Goal: Navigation & Orientation: Find specific page/section

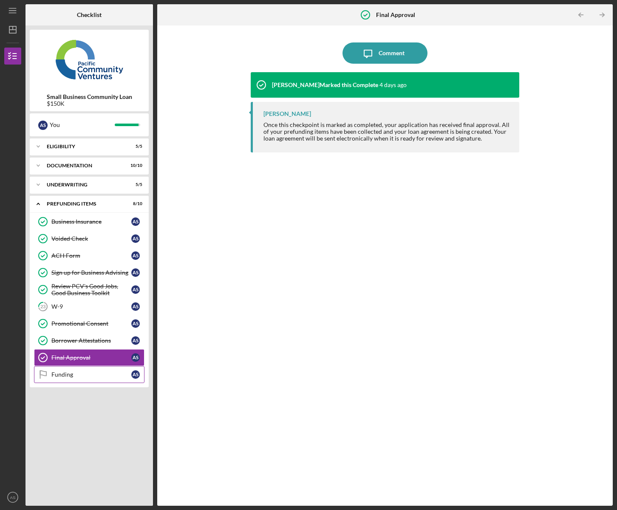
click at [67, 378] on div "Funding" at bounding box center [91, 374] width 80 height 7
